Goal: Task Accomplishment & Management: Complete application form

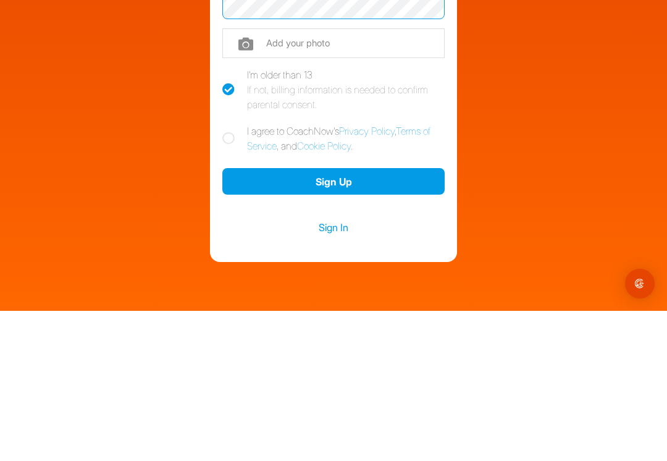
scroll to position [137, 0]
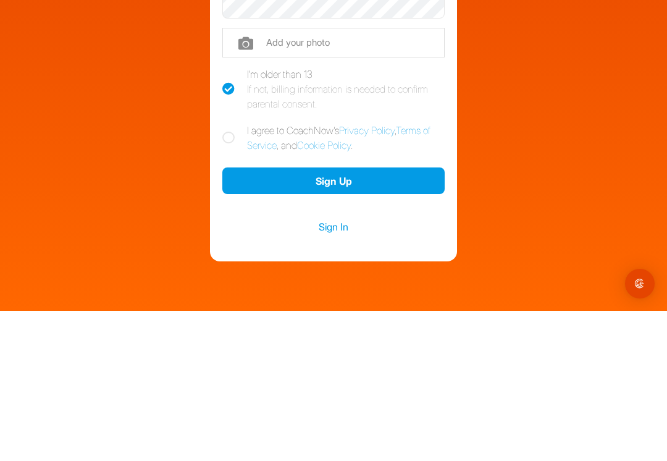
click at [226, 282] on icon at bounding box center [228, 288] width 12 height 12
click at [226, 273] on input "I agree to CoachNow's Privacy Policy , Terms of Service , and Cookie Policy ." at bounding box center [226, 277] width 8 height 8
checkbox input "true"
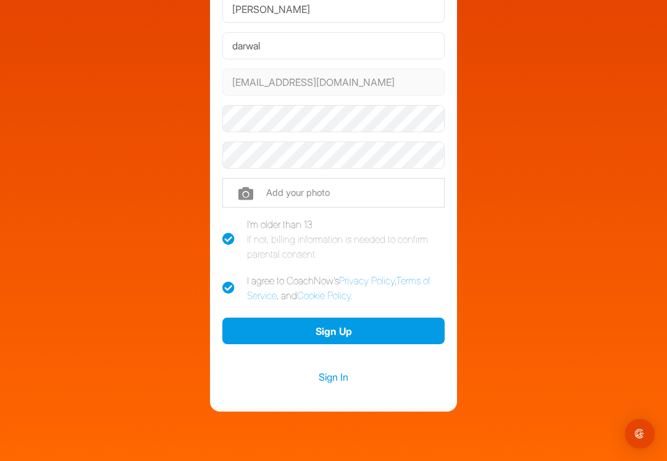
click at [339, 328] on button "Sign Up" at bounding box center [333, 331] width 222 height 27
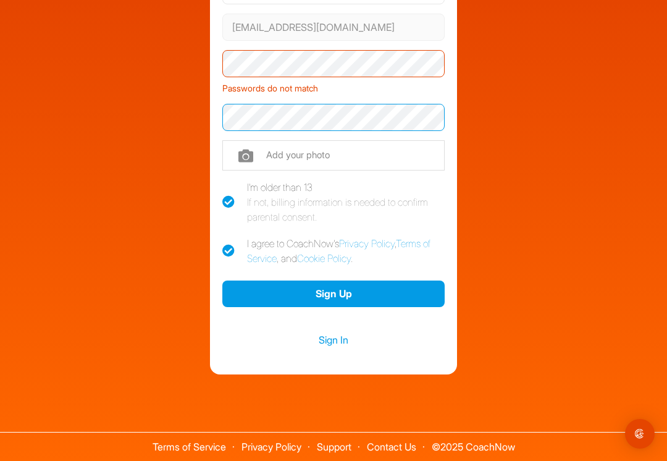
scroll to position [191, 0]
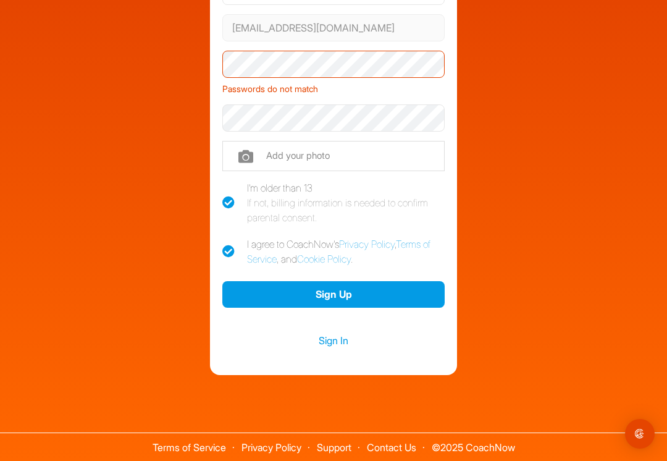
click at [420, 163] on input "file" at bounding box center [333, 156] width 222 height 30
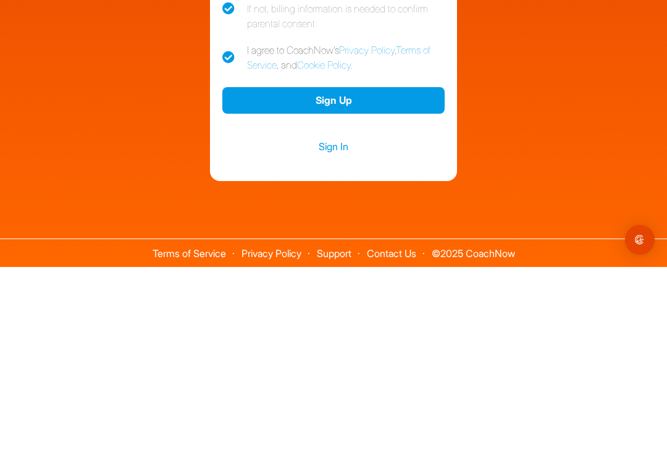
click at [335, 281] on button "Sign Up" at bounding box center [333, 294] width 222 height 27
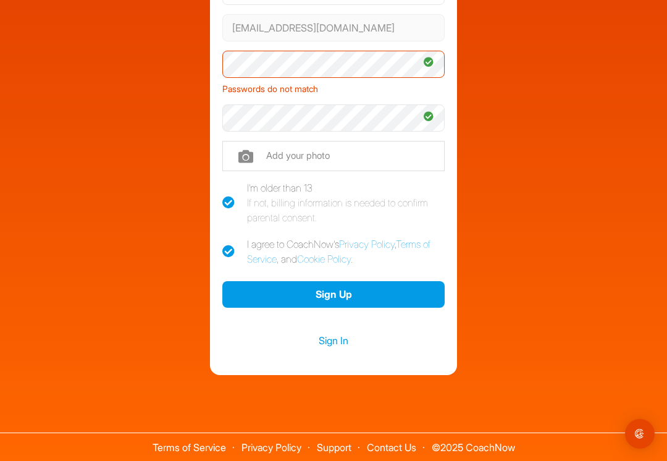
scroll to position [173, 0]
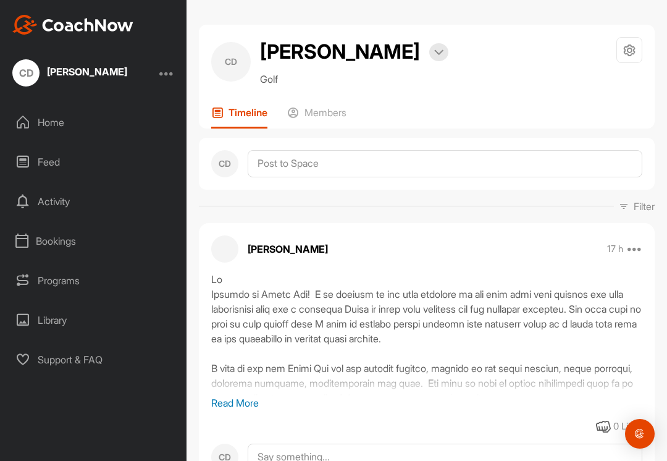
click at [66, 281] on div "Programs" at bounding box center [94, 280] width 174 height 31
